Goal: Find specific page/section: Find specific page/section

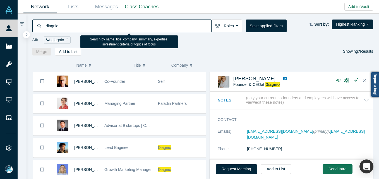
click at [74, 25] on input "diagnio" at bounding box center [128, 25] width 166 height 13
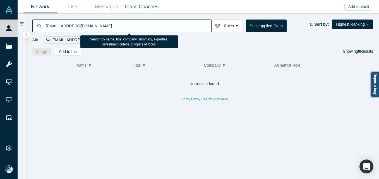
click at [47, 26] on input "[EMAIL_ADDRESS][DOMAIN_NAME]" at bounding box center [128, 25] width 166 height 13
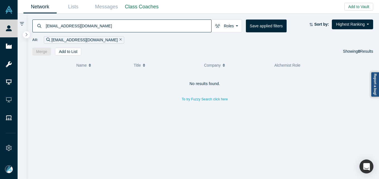
type input "[EMAIL_ADDRESS][DOMAIN_NAME]"
